Goal: Task Accomplishment & Management: Use online tool/utility

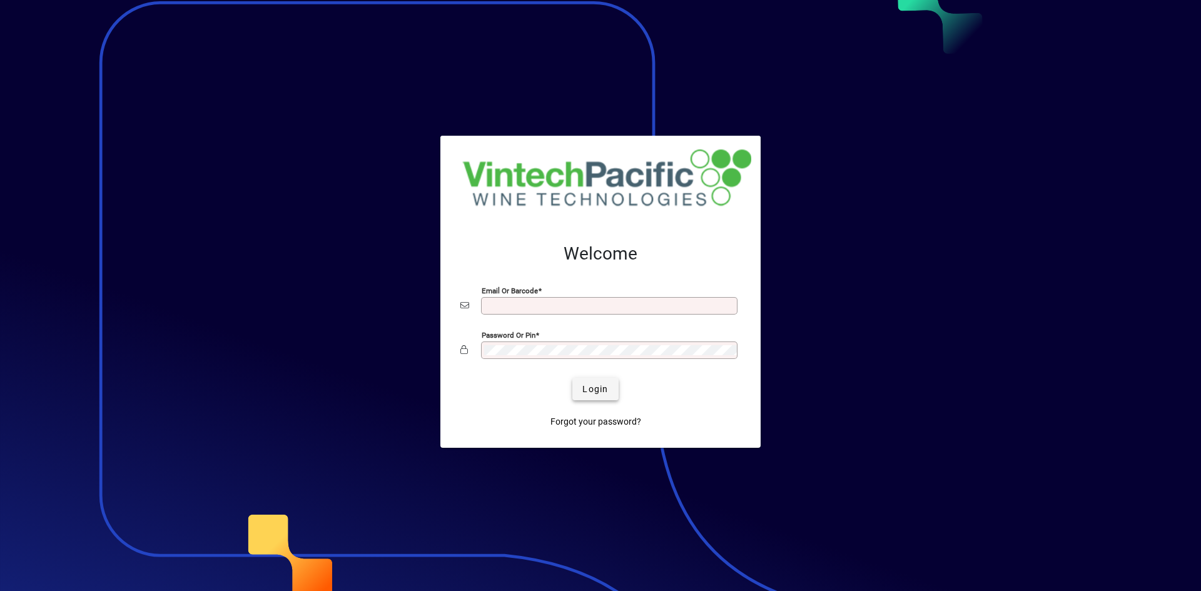
type input "**********"
click at [596, 388] on span "Login" at bounding box center [595, 389] width 26 height 13
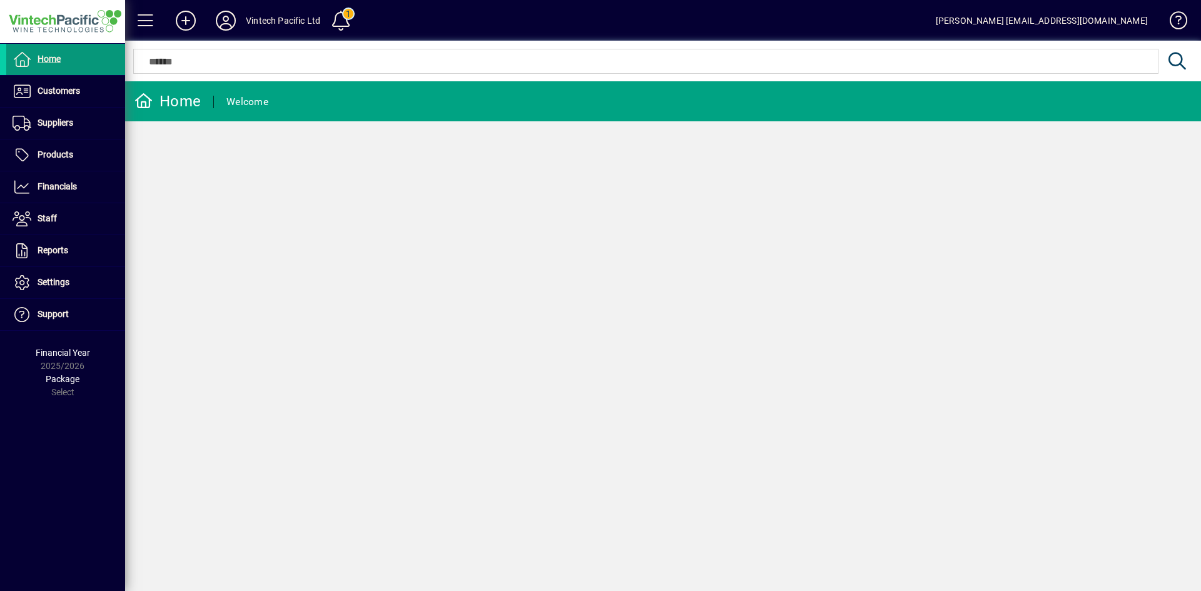
click at [88, 61] on span at bounding box center [65, 59] width 119 height 30
click at [61, 190] on span "Financials" at bounding box center [57, 186] width 39 height 10
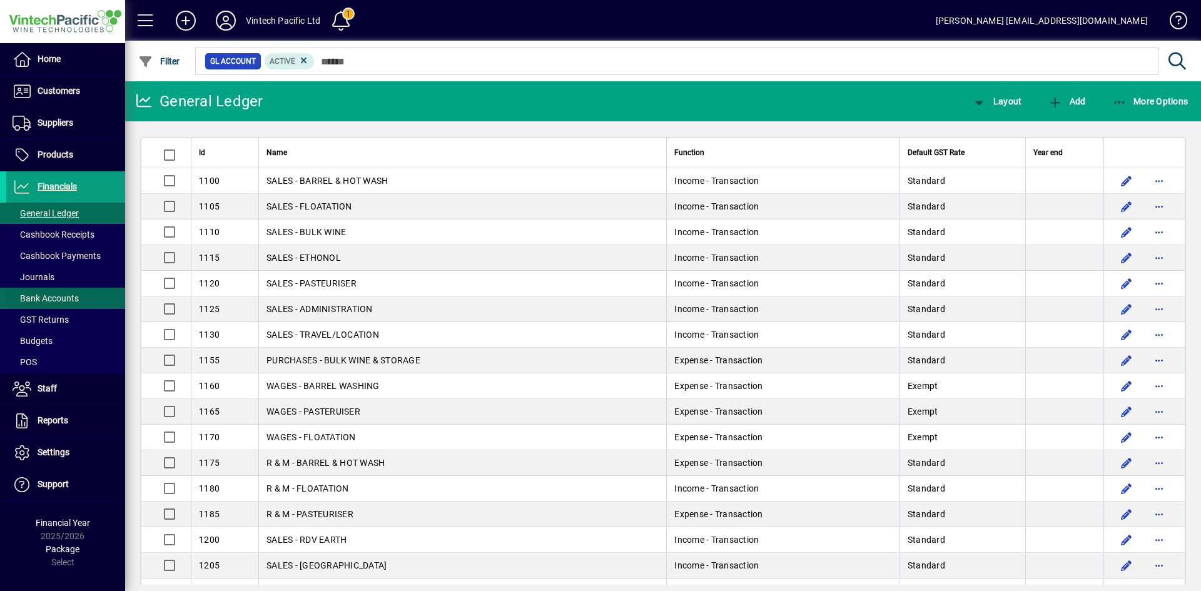
click at [68, 297] on span "Bank Accounts" at bounding box center [46, 298] width 66 height 10
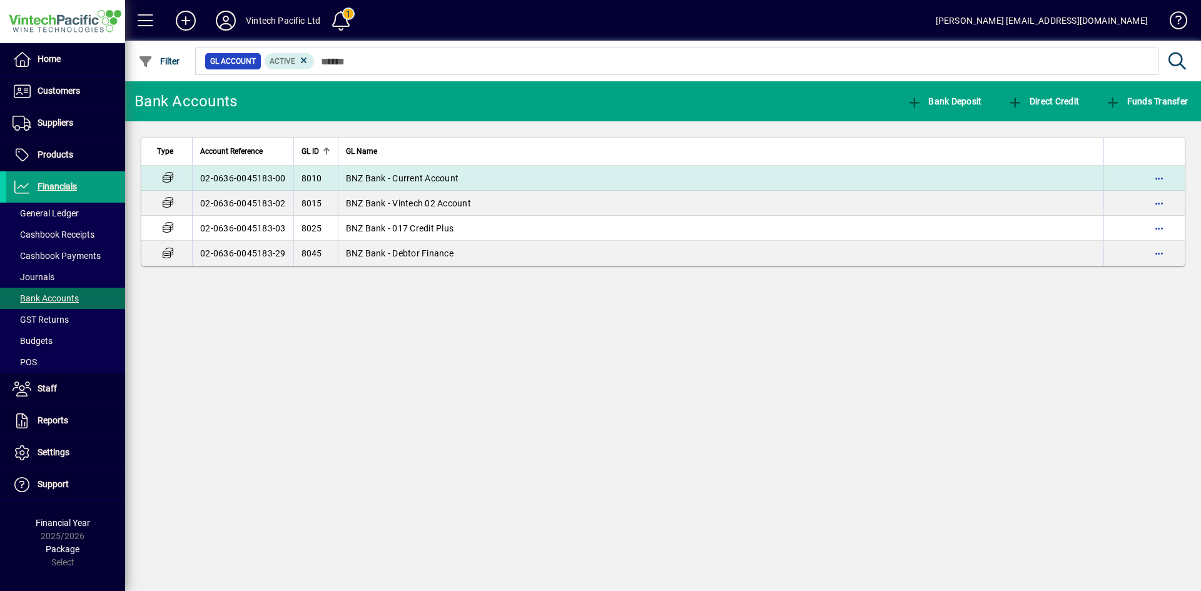
click at [404, 174] on span "BNZ Bank - Current Account" at bounding box center [402, 178] width 113 height 10
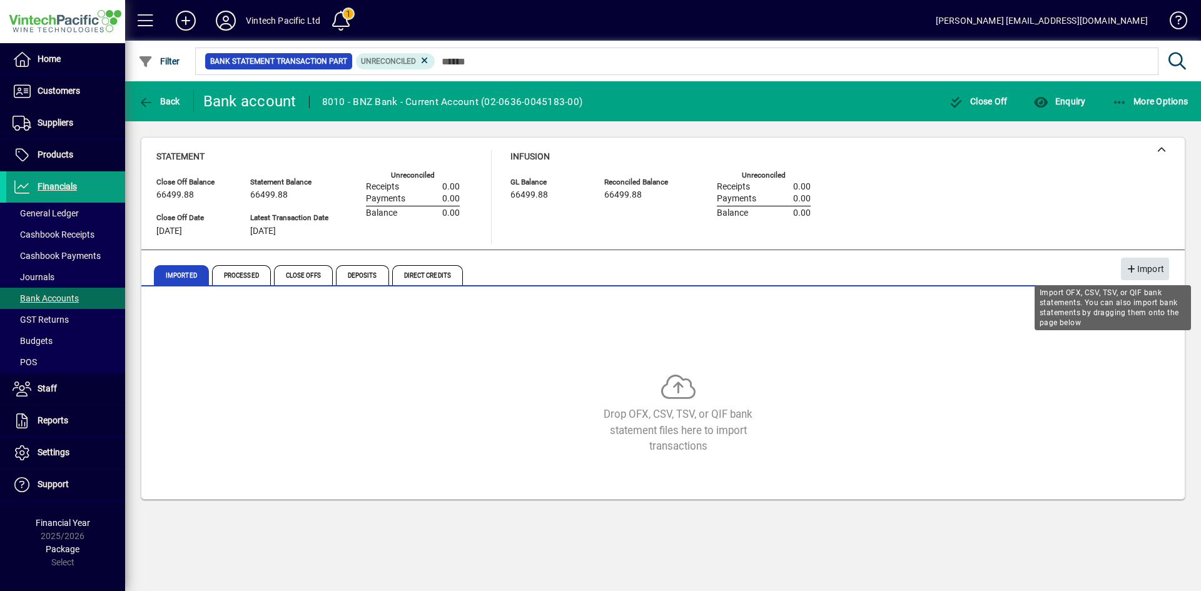
click at [1139, 267] on span "Import" at bounding box center [1145, 269] width 38 height 21
